Goal: Task Accomplishment & Management: Use online tool/utility

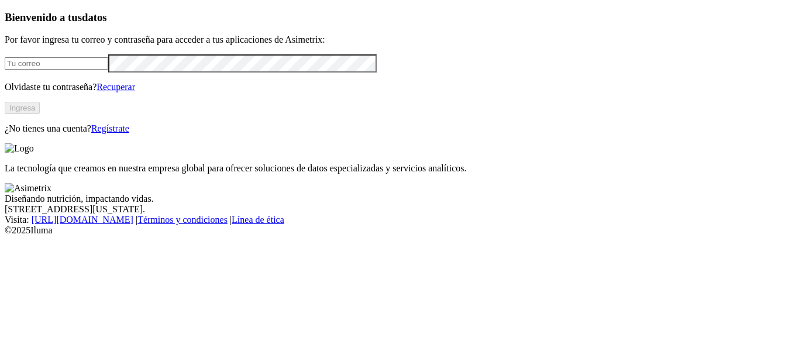
click at [96, 70] on input "email" at bounding box center [56, 63] width 103 height 12
type input "[PERSON_NAME][EMAIL_ADDRESS][PERSON_NAME][DOMAIN_NAME]"
click input "submit" at bounding box center [0, 0] width 0 height 0
